Goal: Task Accomplishment & Management: Manage account settings

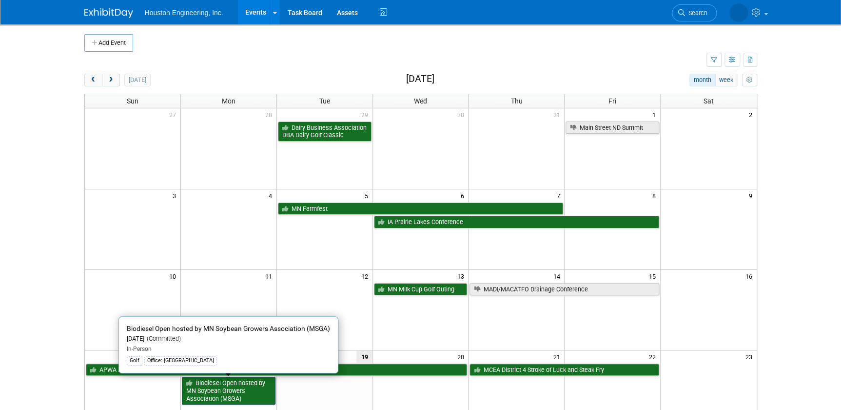
click at [241, 385] on link "Biodiesel Open hosted by MN Soybean Growers Association (MSGA)" at bounding box center [229, 390] width 94 height 28
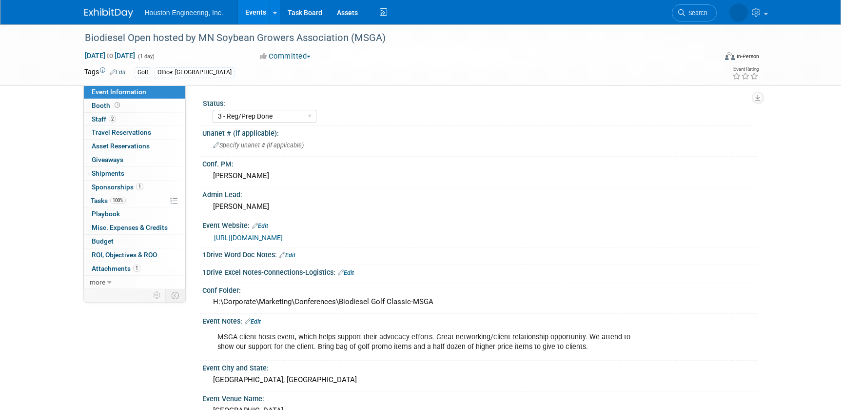
select select "3 - Reg/Prep Done"
select select "No"
select select "Environmental"
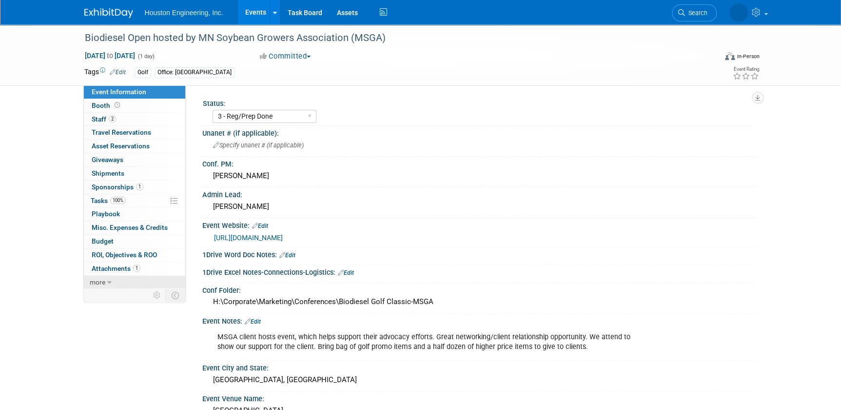
click at [107, 281] on icon at bounding box center [109, 282] width 4 height 7
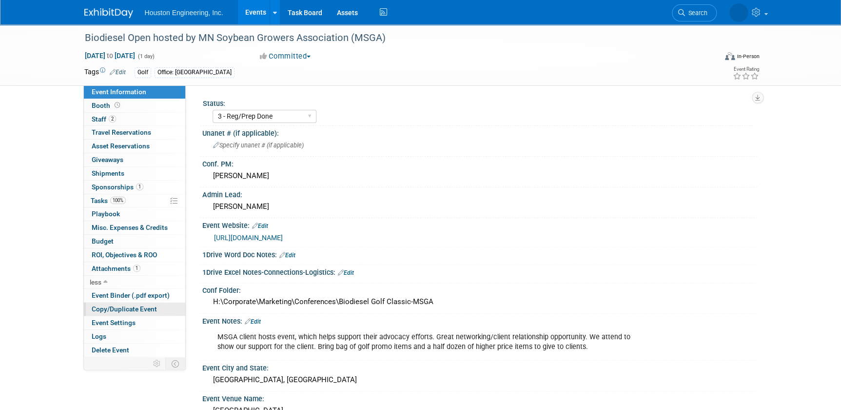
click at [126, 311] on span "Copy/Duplicate Event" at bounding box center [124, 309] width 65 height 8
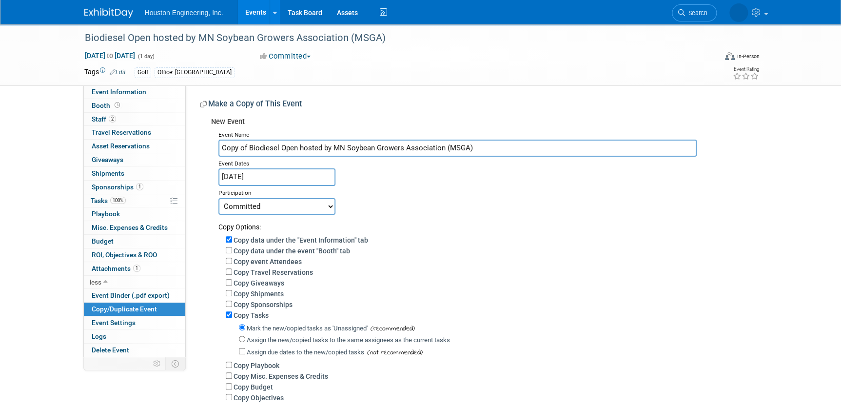
drag, startPoint x: 248, startPoint y: 146, endPoint x: 191, endPoint y: 134, distance: 58.3
click at [191, 134] on div "Status: 1 - GNG/KO Needed 2 - Post KO/Active Planning 3 - Reg/Prep Done Unanet …" at bounding box center [471, 256] width 571 height 343
type input "Biodiesel Open hosted by MN Soybean Growers Association (MSGA)"
click at [305, 184] on input "Aug 18, 2025" at bounding box center [276, 176] width 117 height 17
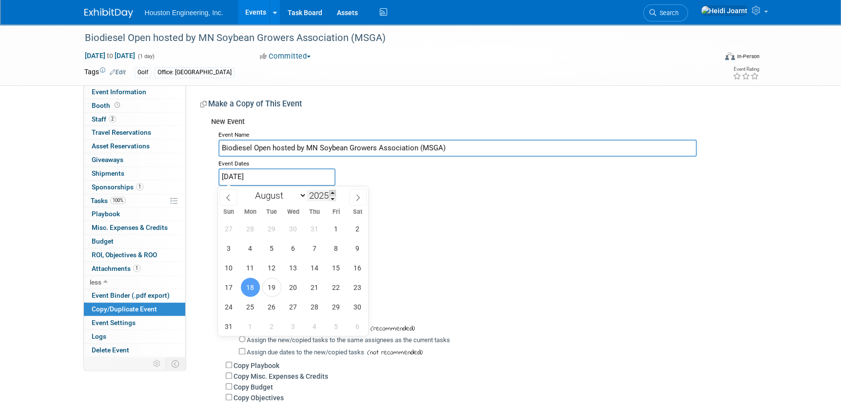
click at [335, 190] on span at bounding box center [332, 193] width 7 height 6
type input "2026"
click at [249, 283] on span "17" at bounding box center [250, 286] width 19 height 19
type input "Aug 17, 2026"
click at [250, 283] on span "17" at bounding box center [250, 286] width 19 height 19
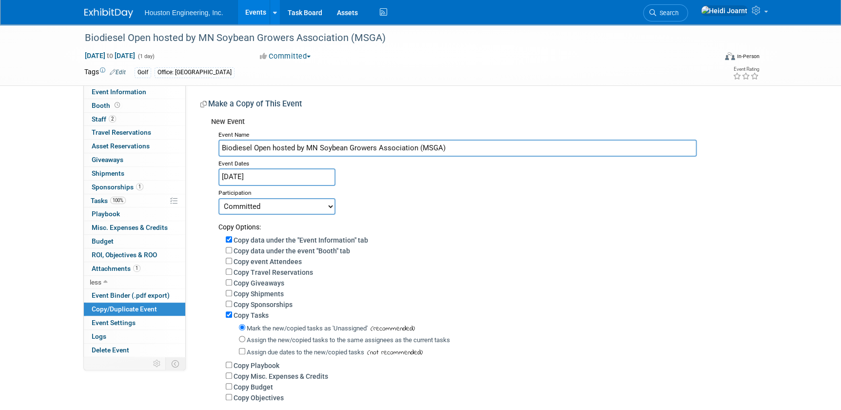
click at [293, 205] on select "Committed Considering Not Going" at bounding box center [276, 206] width 117 height 17
select select "2"
click at [218, 198] on select "Committed Considering Not Going" at bounding box center [276, 206] width 117 height 17
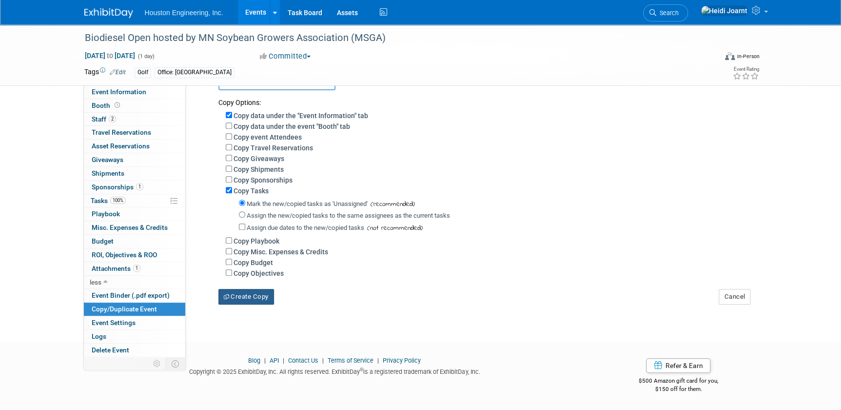
click at [240, 289] on button "Create Copy" at bounding box center [246, 297] width 56 height 16
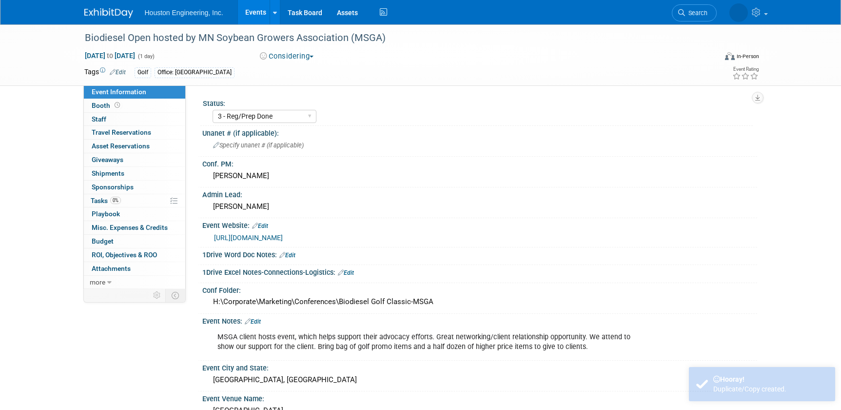
select select "3 - Reg/Prep Done"
select select "No"
select select "Environmental"
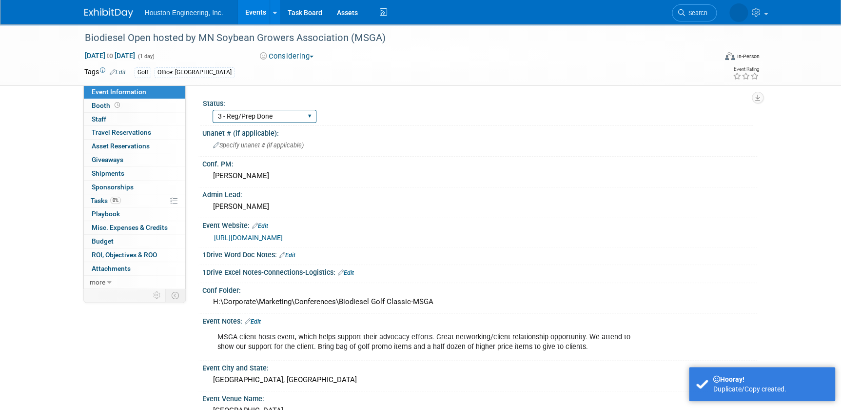
click at [291, 116] on select "1 - GNG/KO Needed 2 - Post KO/Active Planning 3 - Reg/Prep Done" at bounding box center [265, 116] width 104 height 13
select select "1 - GNG/KO Needed"
click at [213, 110] on select "1 - GNG/KO Needed 2 - Post KO/Active Planning 3 - Reg/Prep Done" at bounding box center [265, 116] width 104 height 13
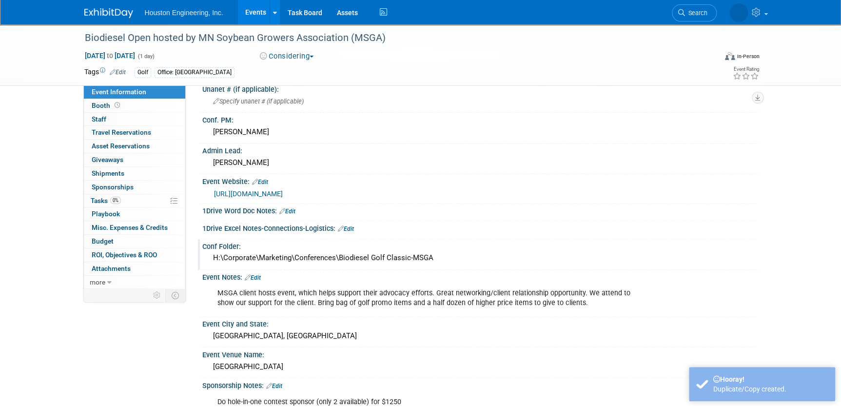
scroll to position [88, 0]
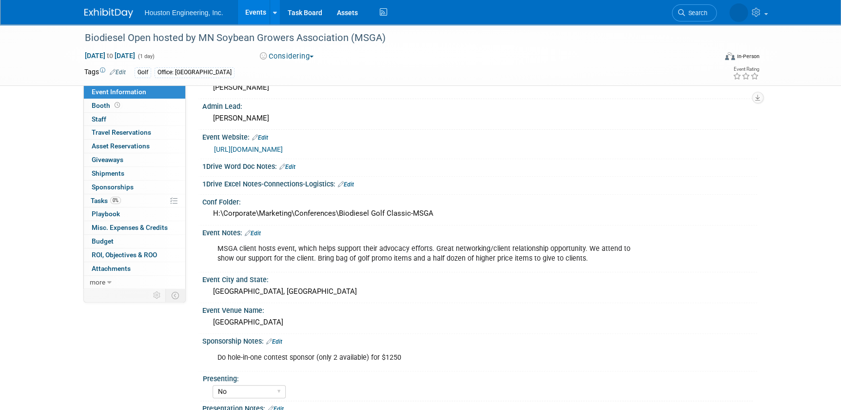
click at [258, 232] on link "Edit" at bounding box center [253, 233] width 16 height 7
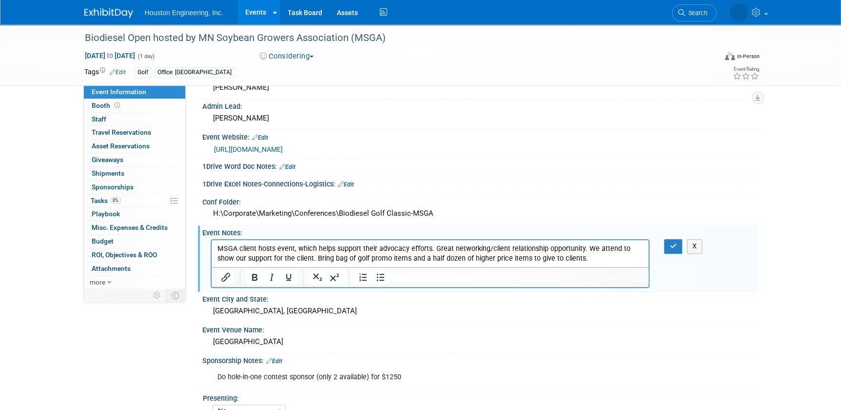
scroll to position [0, 0]
click at [572, 256] on p "MSGA client hosts event, which helps support their advocacy efforts. Great netw…" at bounding box center [430, 254] width 426 height 20
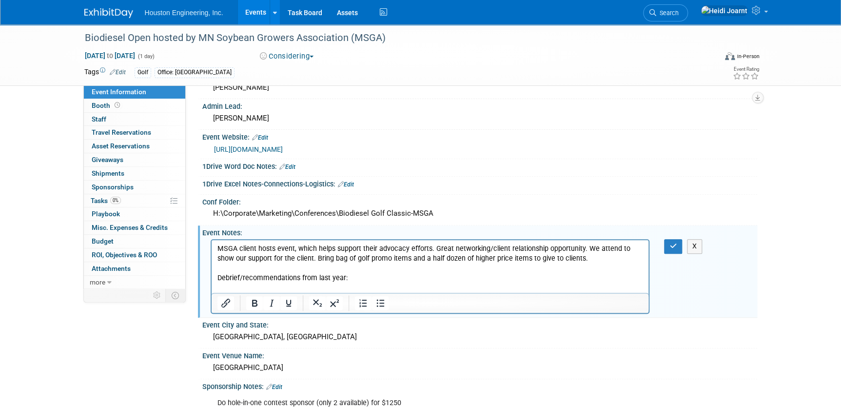
click at [362, 283] on p "Rich Text Area. Press ALT-0 for help." at bounding box center [430, 288] width 426 height 10
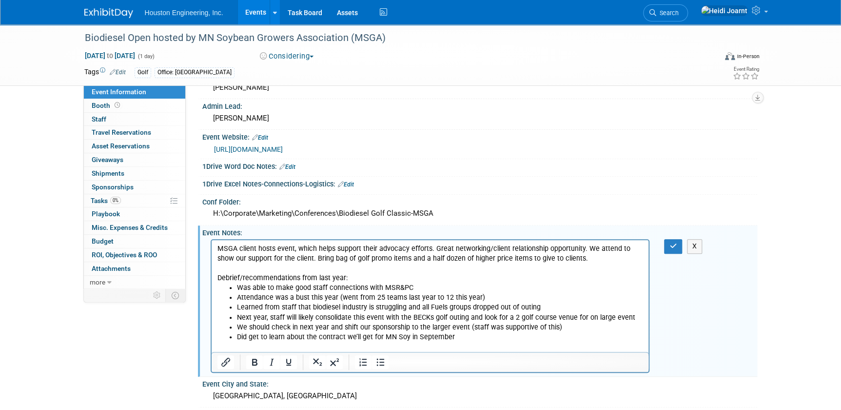
click at [319, 296] on li "Attendance was a bust this year (went from 25 teams last year to 12 this year)" at bounding box center [439, 298] width 407 height 10
click at [316, 295] on li "Attendance was a bust this year (went from 25 teams last year to 12 this year)" at bounding box center [439, 298] width 407 height 10
drag, startPoint x: 572, startPoint y: 260, endPoint x: 205, endPoint y: 239, distance: 368.1
click at [211, 240] on html "MSGA client hosts event, which helps support their advocacy efforts. Great netw…" at bounding box center [429, 296] width 437 height 112
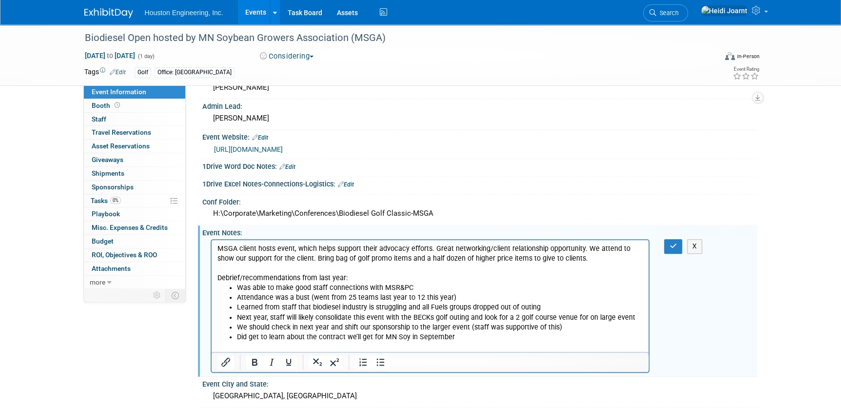
click at [558, 277] on p "Debrief/recommendations from last year:" at bounding box center [430, 278] width 426 height 10
click at [669, 245] on icon "button" at bounding box center [672, 245] width 7 height 7
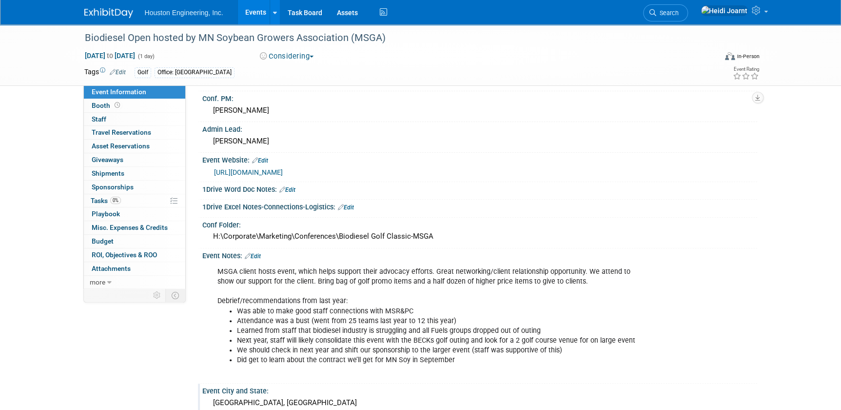
scroll to position [243, 0]
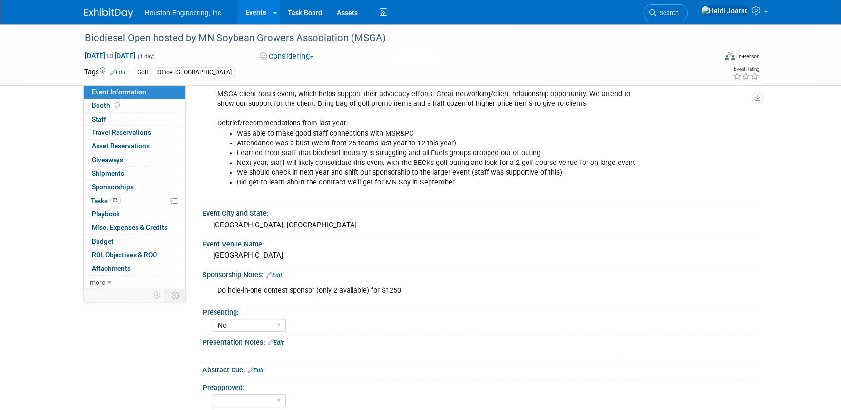
click at [274, 268] on div "Sponsorship Notes: Edit" at bounding box center [479, 273] width 555 height 13
click at [277, 272] on link "Edit" at bounding box center [274, 275] width 16 height 7
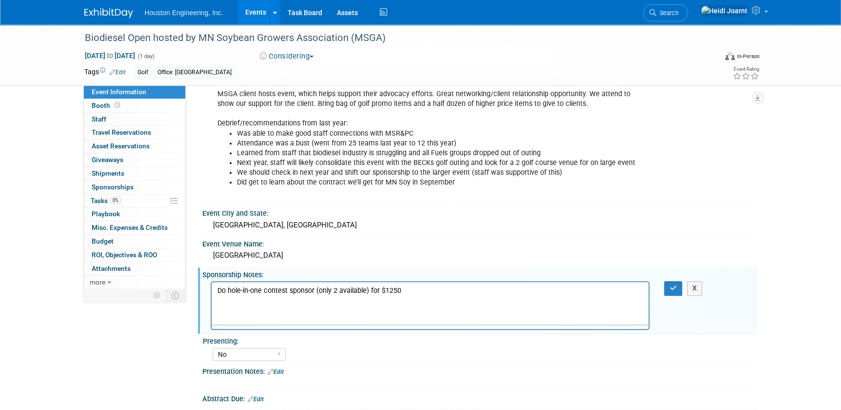
scroll to position [0, 0]
click at [668, 283] on button "button" at bounding box center [673, 288] width 18 height 14
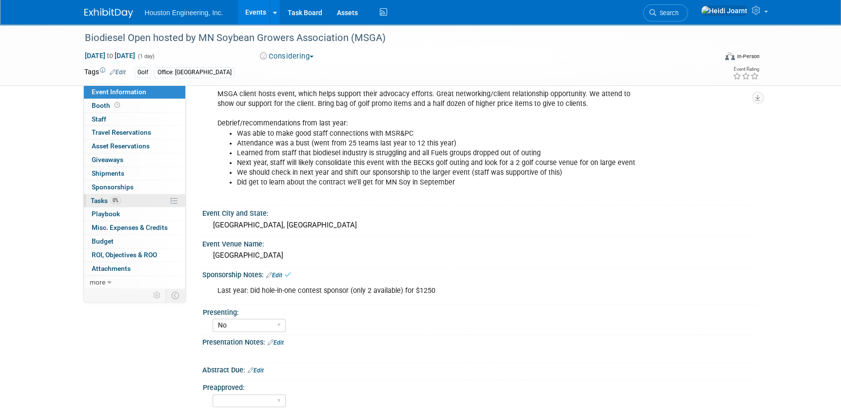
click at [126, 200] on link "0% Tasks 0%" at bounding box center [134, 200] width 101 height 13
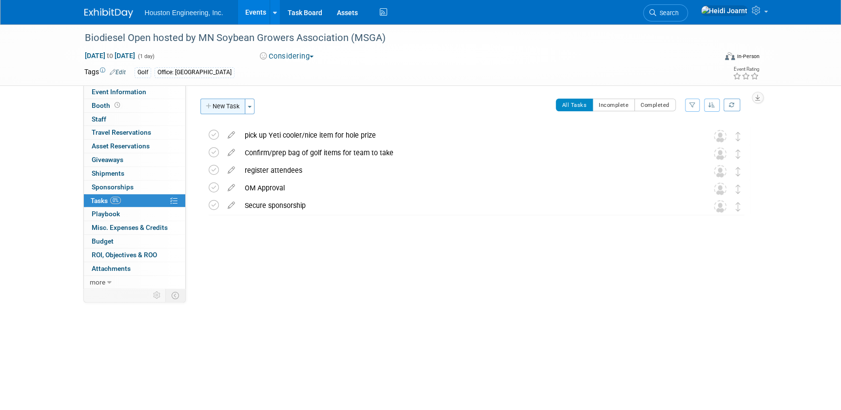
click at [224, 108] on button "New Task" at bounding box center [222, 106] width 45 height 16
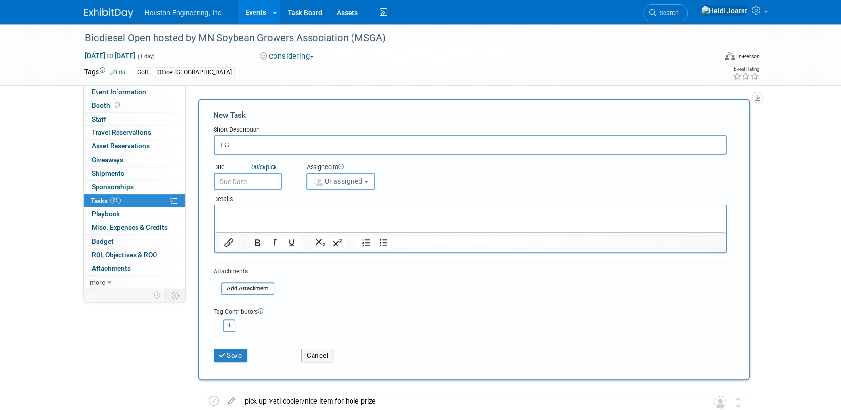
type input "F"
type input "G"
drag, startPoint x: 346, startPoint y: 145, endPoint x: 270, endPoint y: 142, distance: 76.1
click at [270, 142] on input "Send GNG email, schedule KO" at bounding box center [470, 145] width 513 height 20
type input "Send GNG email"
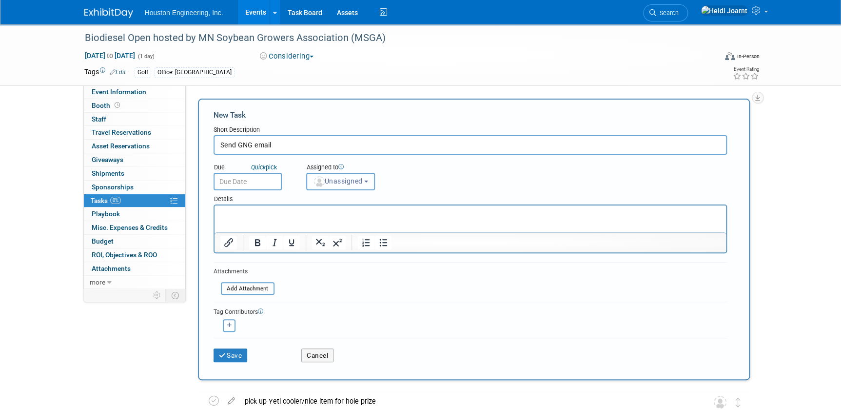
click at [325, 178] on span "Unassigned" at bounding box center [338, 181] width 50 height 8
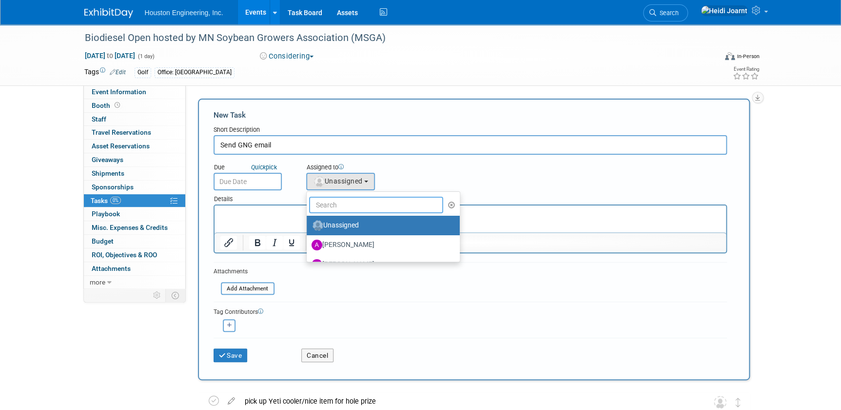
click at [334, 206] on input "text" at bounding box center [376, 204] width 135 height 17
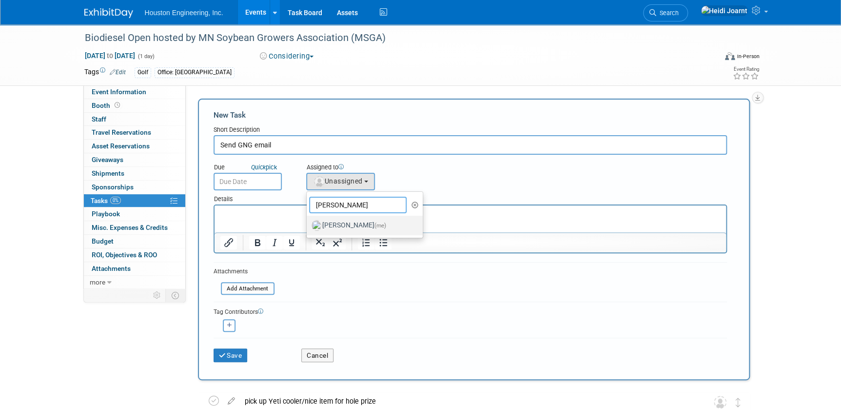
type input "heidi"
click at [336, 221] on label "Heidi Joarnt (me)" at bounding box center [363, 225] width 102 height 16
click at [308, 221] on input "Heidi Joarnt (me)" at bounding box center [305, 224] width 6 height 6
select select "6d2580fd-cc23-403a-9f47-834f17e7f51f"
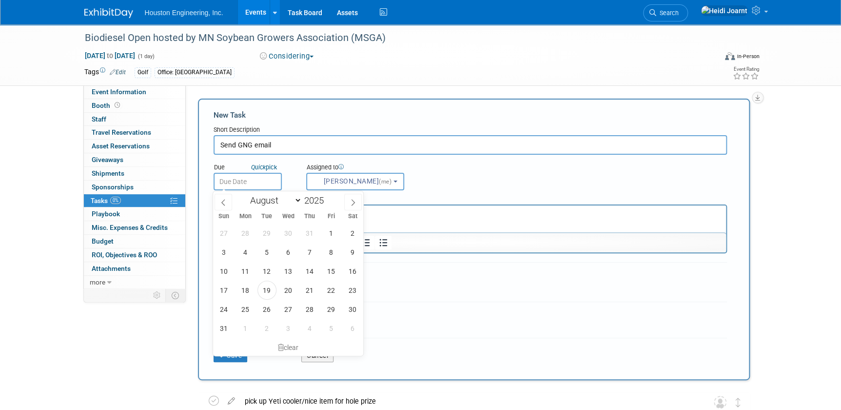
click at [250, 186] on body "Houston Engineering, Inc. Events Add Event Bulk Upload Events Shareable Event B…" at bounding box center [420, 205] width 841 height 410
click at [329, 197] on span at bounding box center [327, 198] width 7 height 6
type input "2026"
click at [226, 202] on icon at bounding box center [223, 202] width 7 height 7
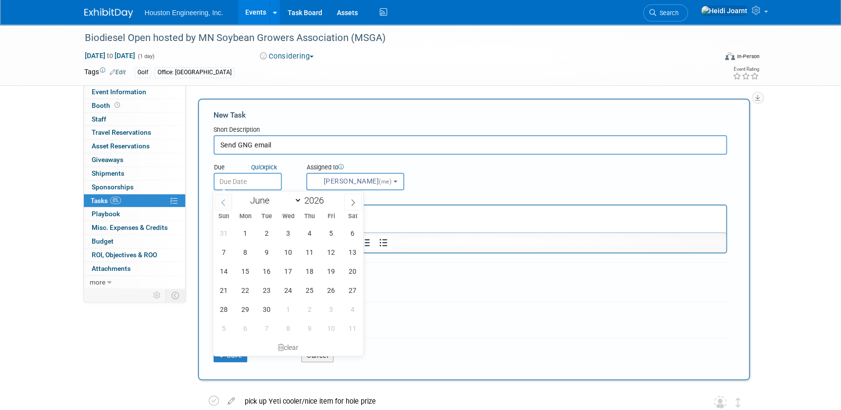
click at [223, 202] on icon at bounding box center [223, 202] width 7 height 7
select select "4"
click at [333, 252] on span "8" at bounding box center [330, 251] width 19 height 19
type input "May 8, 2026"
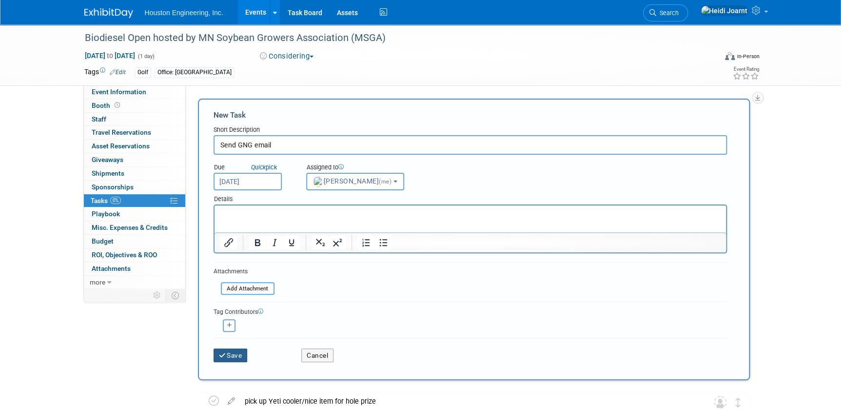
click at [240, 353] on button "Save" at bounding box center [231, 355] width 34 height 14
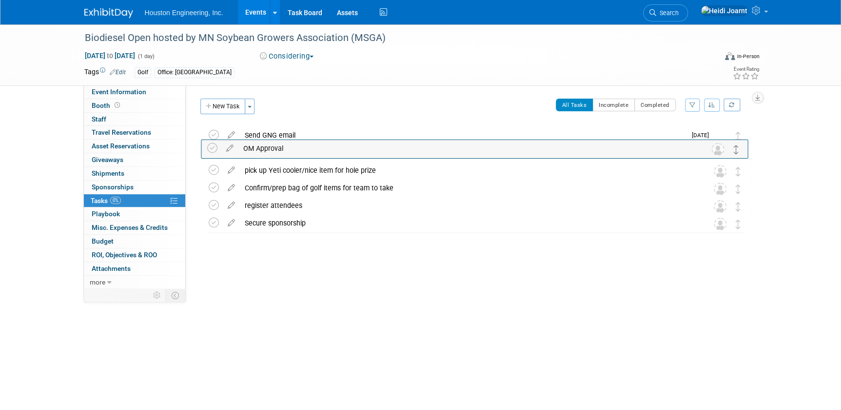
drag, startPoint x: 735, startPoint y: 207, endPoint x: 733, endPoint y: 150, distance: 57.6
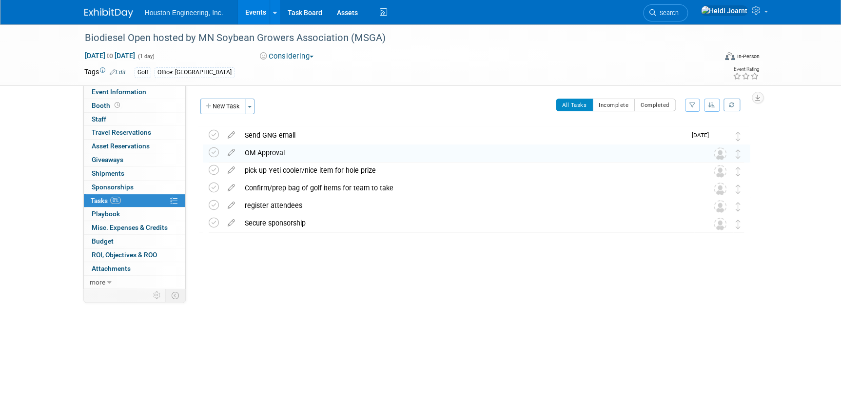
click at [217, 111] on button "New Task" at bounding box center [222, 106] width 45 height 16
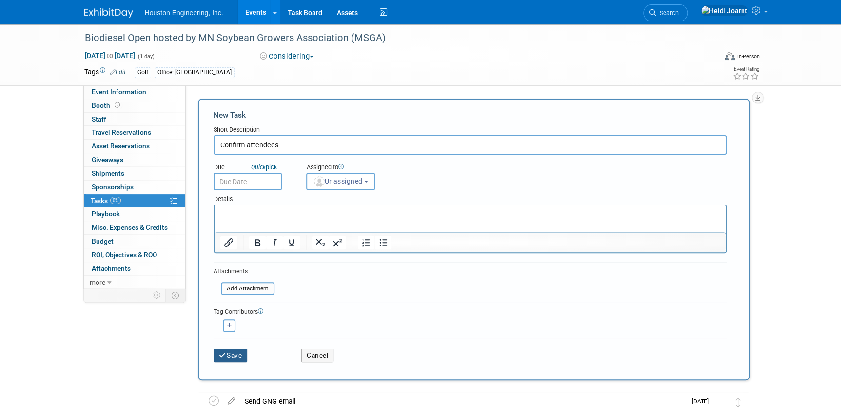
type input "Confirm attendees"
click at [226, 353] on button "Save" at bounding box center [231, 355] width 34 height 14
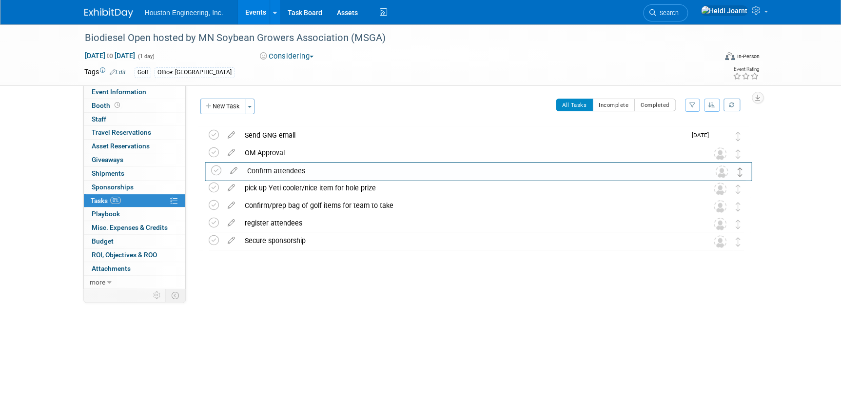
drag, startPoint x: 737, startPoint y: 137, endPoint x: 740, endPoint y: 173, distance: 35.2
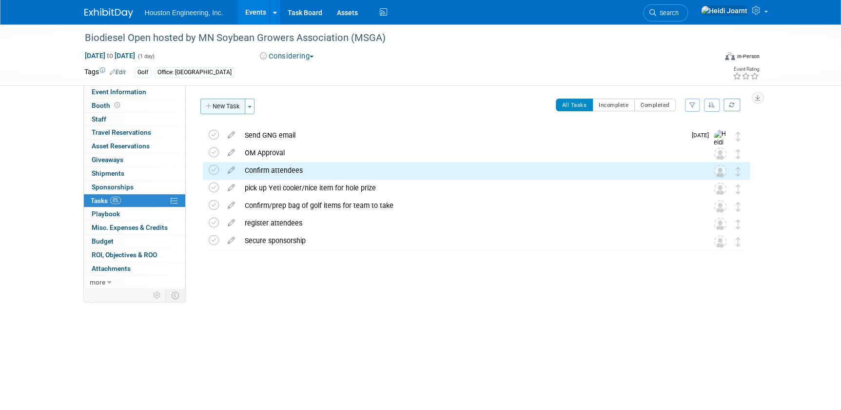
click at [226, 104] on button "New Task" at bounding box center [222, 106] width 45 height 16
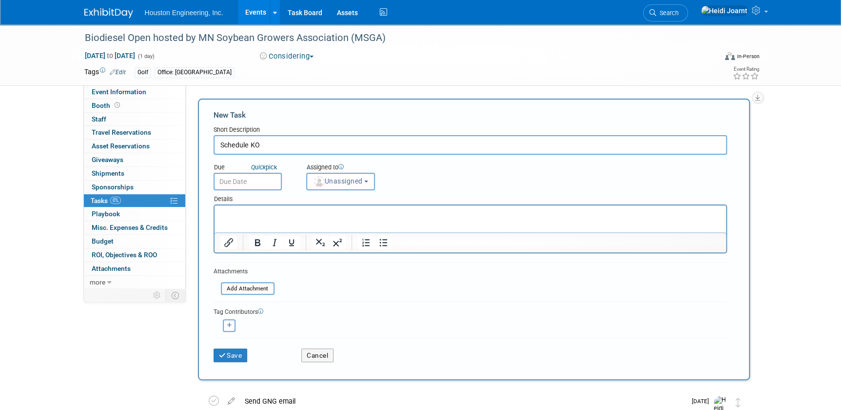
type input "Schedule KO"
click at [225, 362] on div "Save Cancel" at bounding box center [470, 352] width 513 height 31
click at [231, 354] on button "Save" at bounding box center [231, 355] width 34 height 14
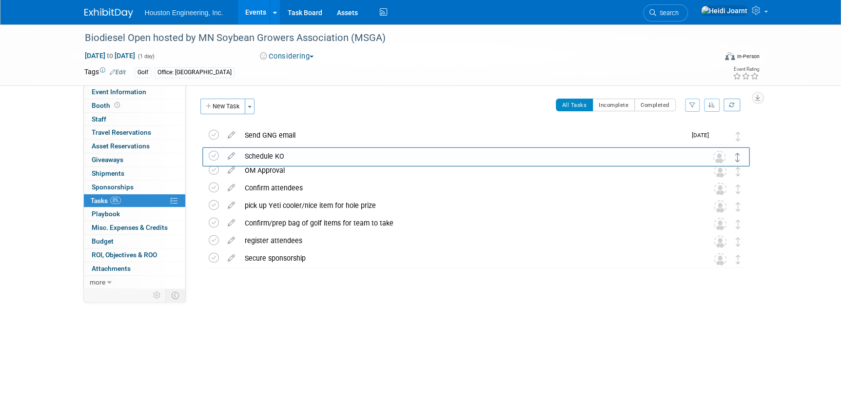
drag, startPoint x: 739, startPoint y: 137, endPoint x: 739, endPoint y: 156, distance: 19.0
click at [238, 107] on button "New Task" at bounding box center [222, 106] width 45 height 16
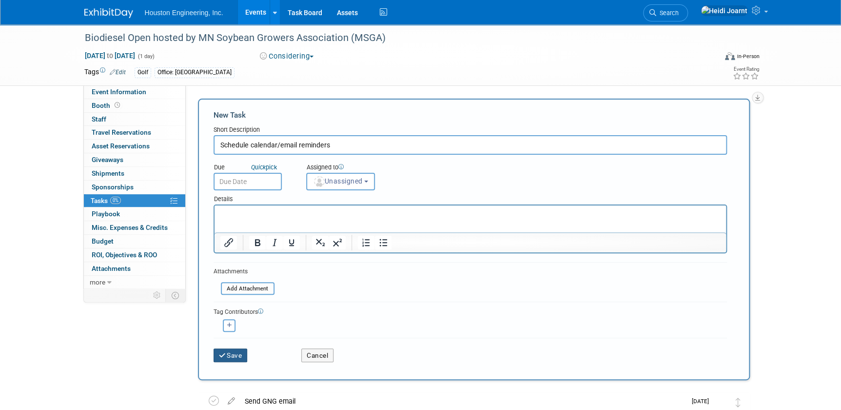
type input "Schedule calendar/email reminders"
click at [233, 354] on button "Save" at bounding box center [231, 355] width 34 height 14
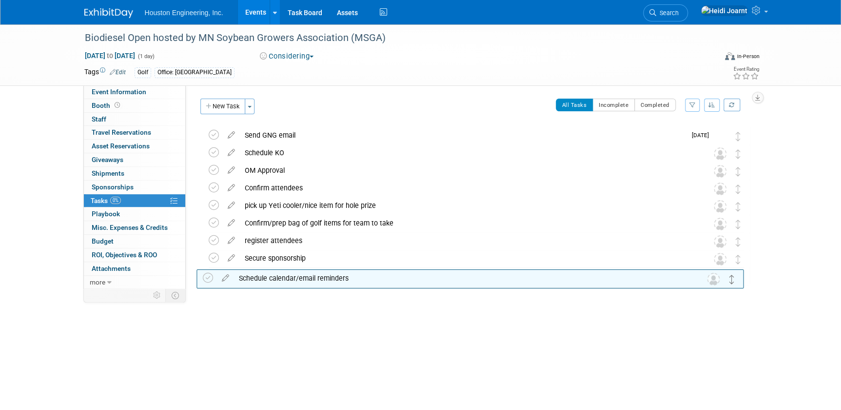
drag, startPoint x: 740, startPoint y: 134, endPoint x: 733, endPoint y: 276, distance: 142.5
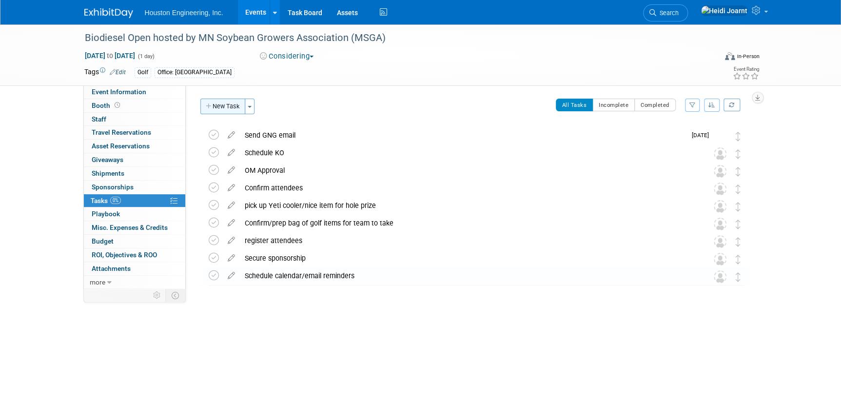
click at [210, 102] on button "New Task" at bounding box center [222, 106] width 45 height 16
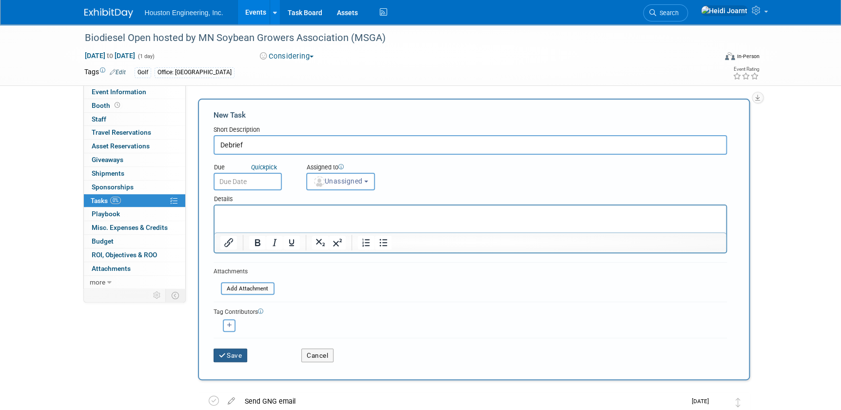
type input "Debrief"
click at [229, 348] on button "Save" at bounding box center [231, 355] width 34 height 14
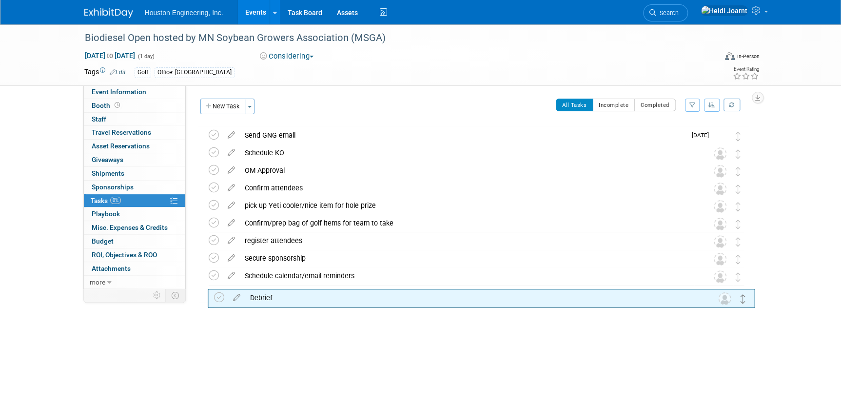
drag, startPoint x: 736, startPoint y: 133, endPoint x: 741, endPoint y: 298, distance: 165.8
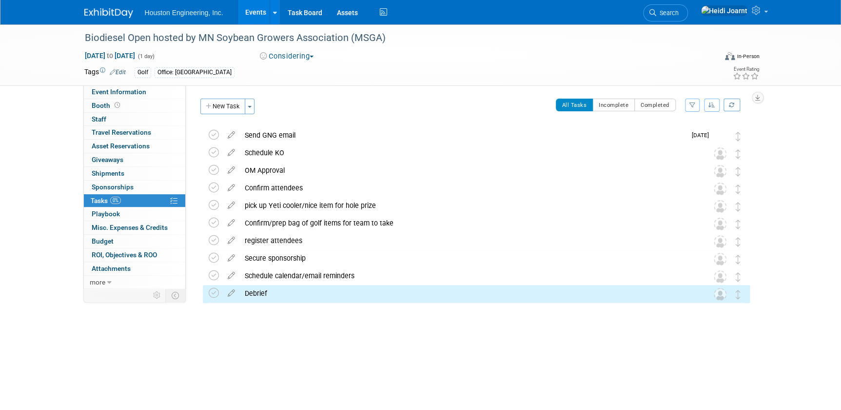
click at [260, 20] on link "Events" at bounding box center [256, 12] width 36 height 24
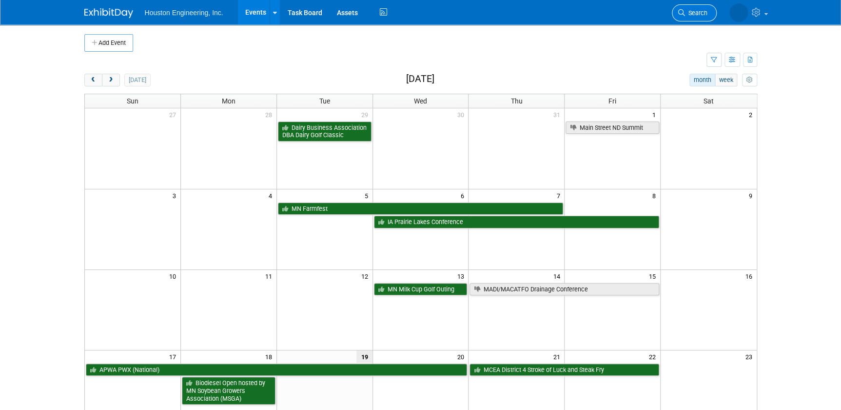
click at [697, 14] on span "Search" at bounding box center [696, 12] width 22 height 7
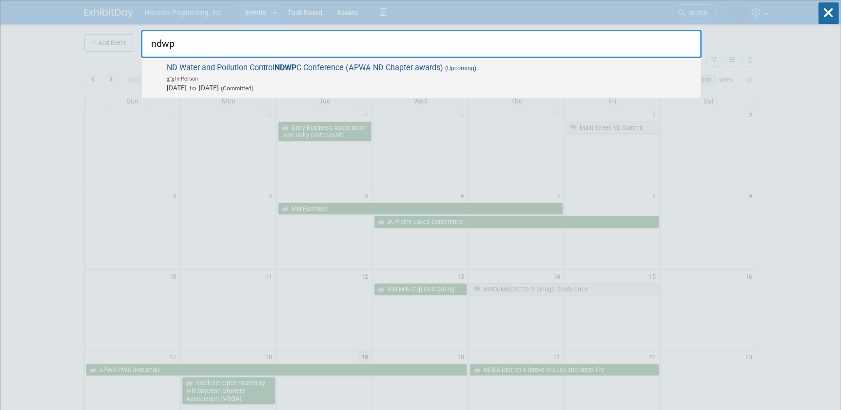
type input "ndwp"
click at [476, 90] on span "[DATE] to [DATE] (Committed)" at bounding box center [431, 88] width 529 height 10
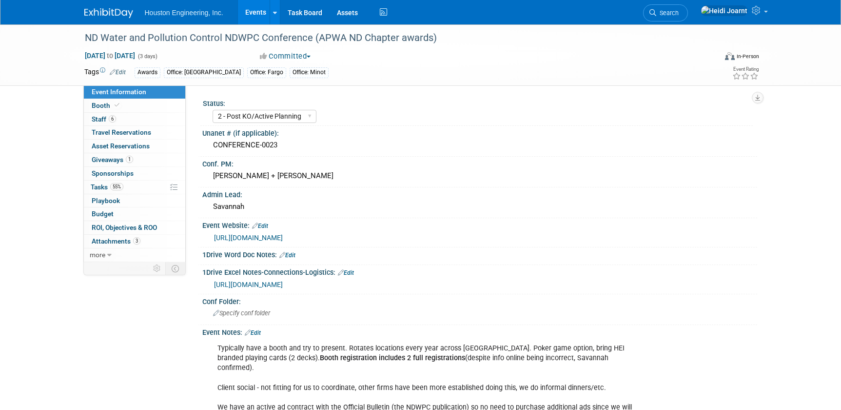
select select "2 - Post KO/Active Planning"
select select "Yes"
select select "Mun. Infrastructure"
